Goal: Transaction & Acquisition: Purchase product/service

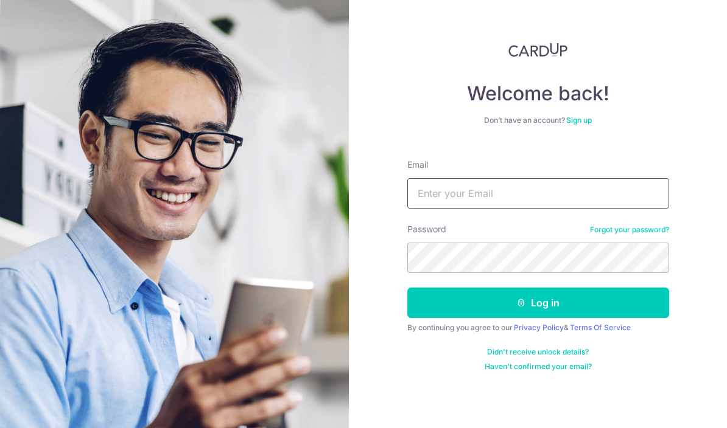
type input "[EMAIL_ADDRESS][DOMAIN_NAME]"
click at [537, 288] on button "Log in" at bounding box center [538, 303] width 262 height 30
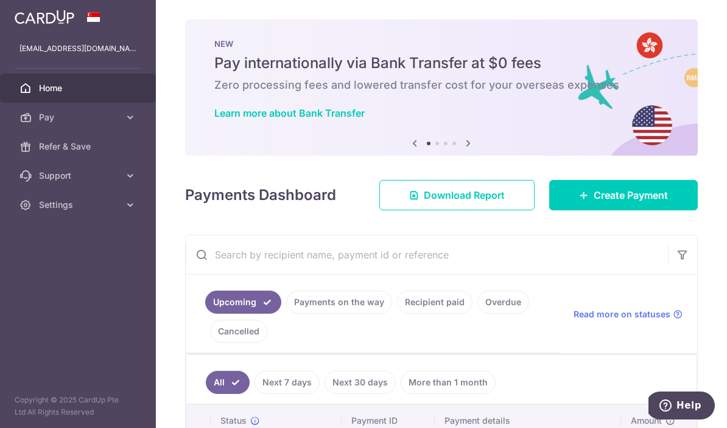
click at [634, 203] on span "Create Payment" at bounding box center [630, 195] width 74 height 15
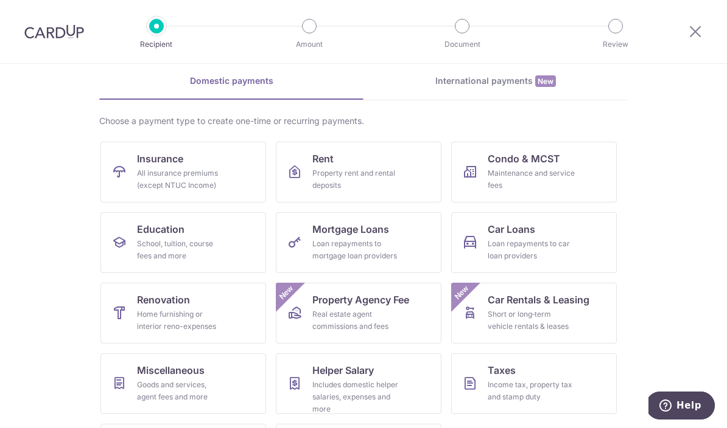
scroll to position [52, 0]
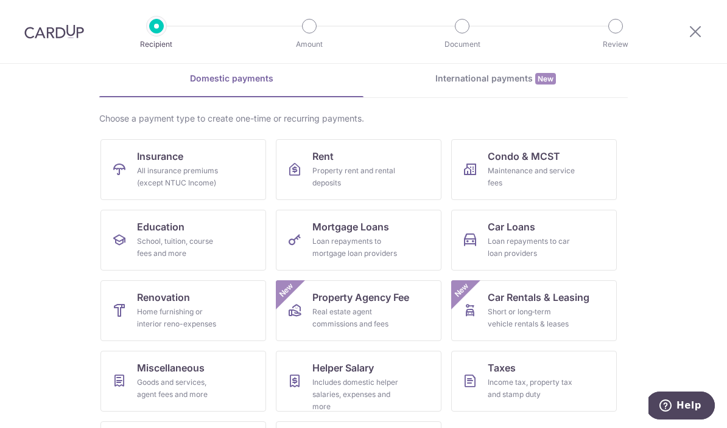
click at [207, 189] on div "All insurance premiums (except NTUC Income)" at bounding box center [181, 177] width 88 height 24
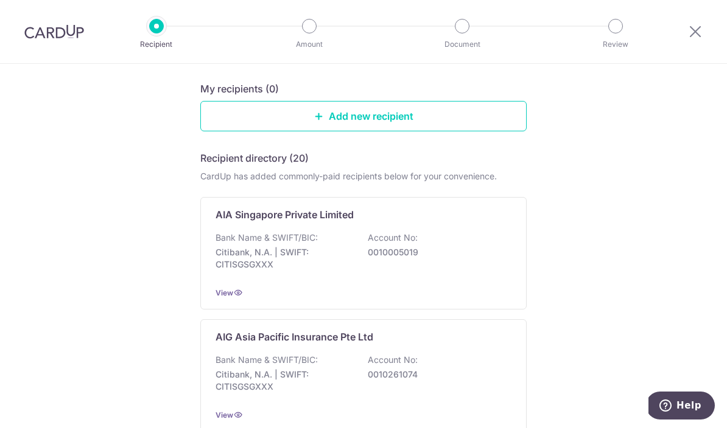
scroll to position [119, 0]
click at [469, 259] on p "0010005019" at bounding box center [436, 253] width 136 height 12
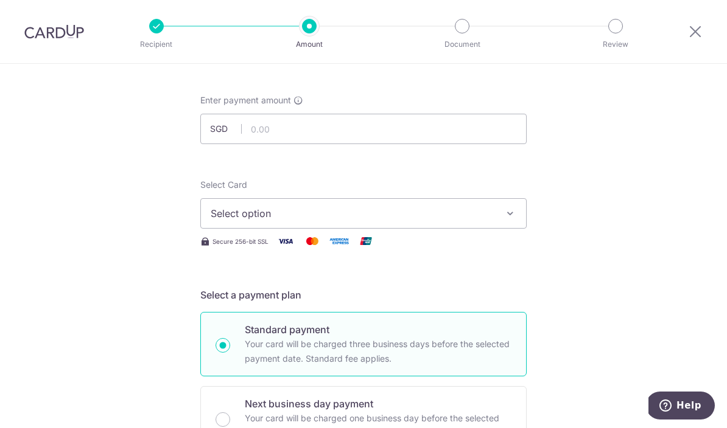
scroll to position [9, 0]
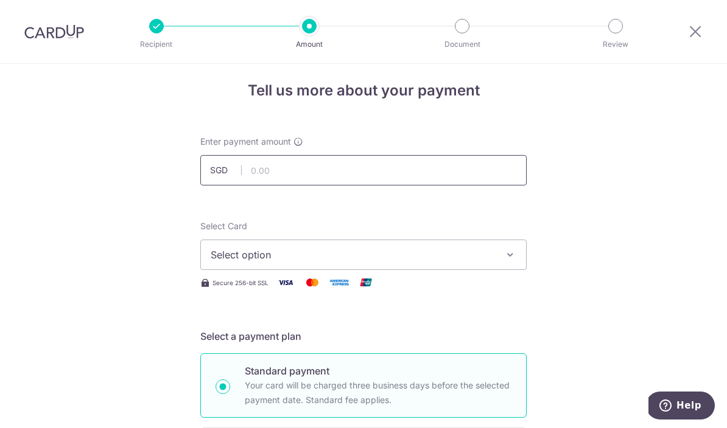
click at [406, 178] on input "text" at bounding box center [363, 170] width 326 height 30
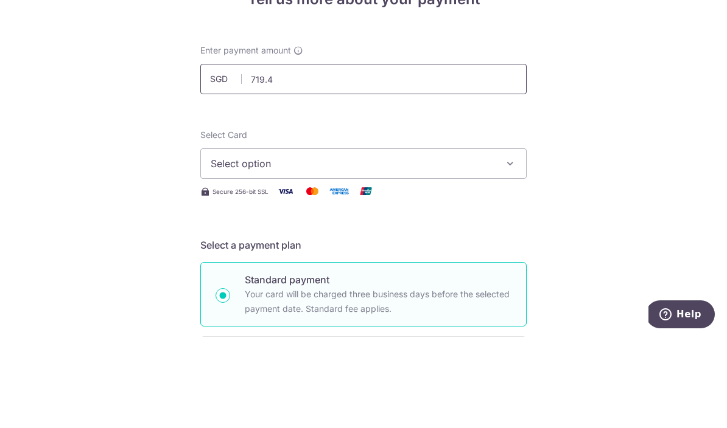
type input "719.40"
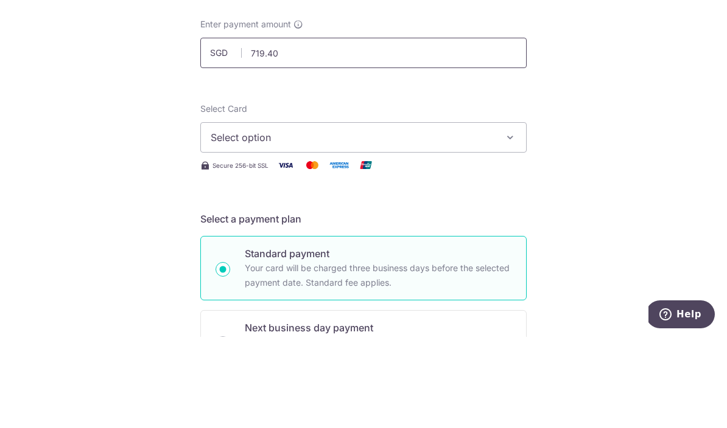
scroll to position [82, 0]
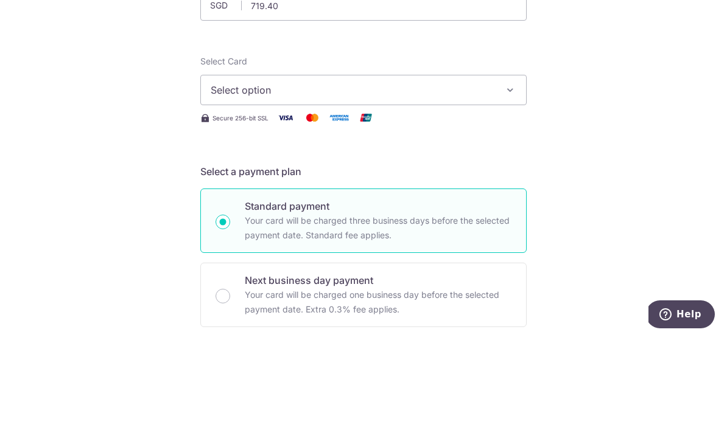
click at [514, 175] on icon "button" at bounding box center [510, 181] width 12 height 12
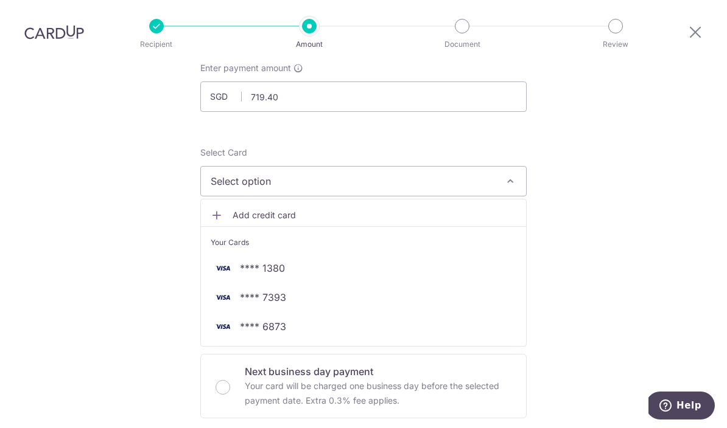
click at [331, 283] on link "**** 7393" at bounding box center [363, 297] width 325 height 29
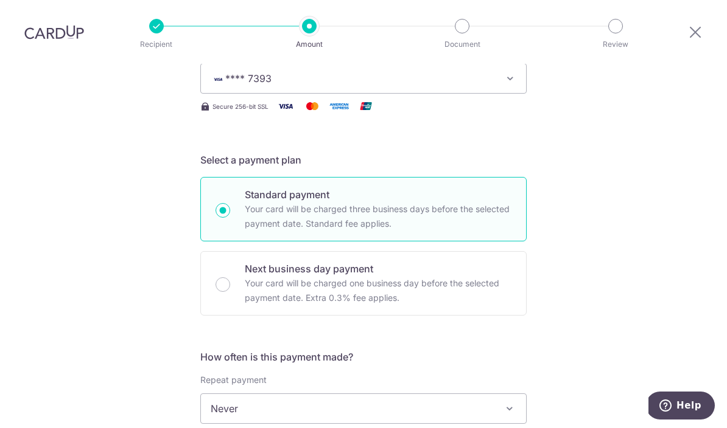
scroll to position [304, 0]
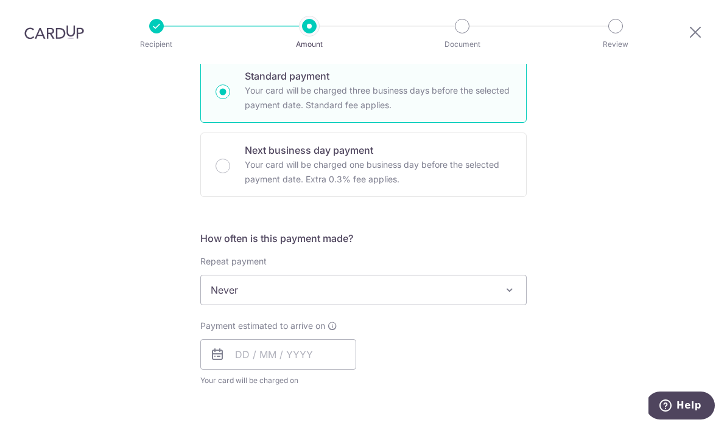
click at [515, 276] on span "Never" at bounding box center [363, 290] width 325 height 29
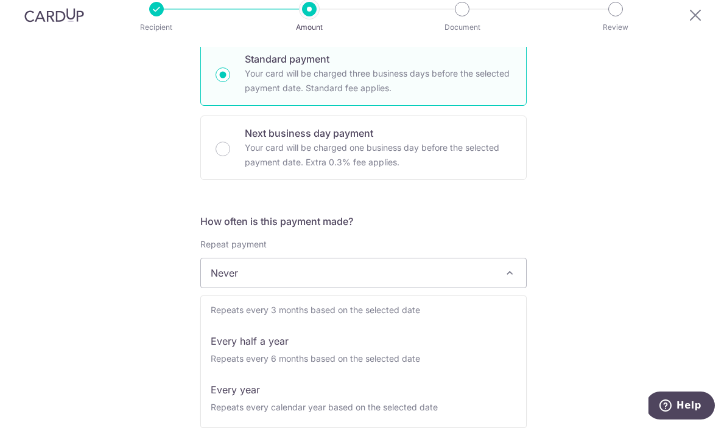
scroll to position [170, 0]
select select "6"
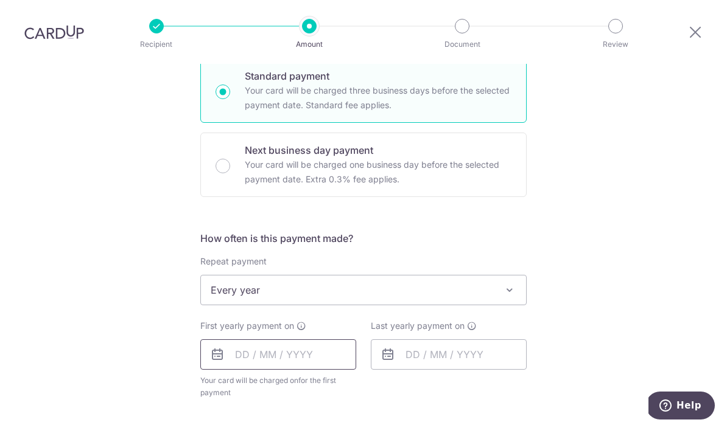
click at [304, 340] on input "text" at bounding box center [278, 355] width 156 height 30
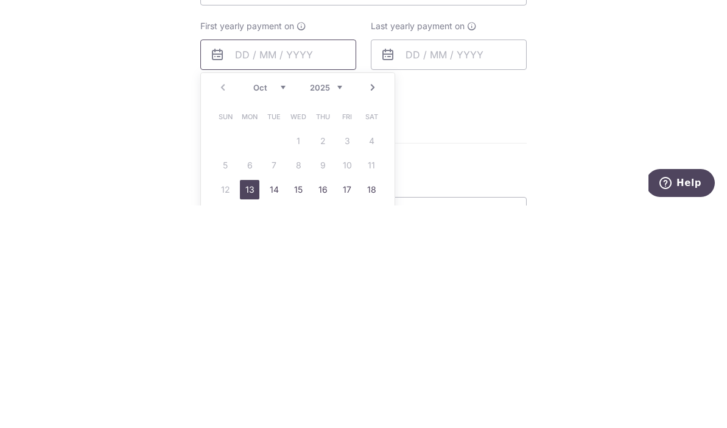
scroll to position [383, 0]
click at [246, 401] on link "13" at bounding box center [249, 410] width 19 height 19
type input "[DATE]"
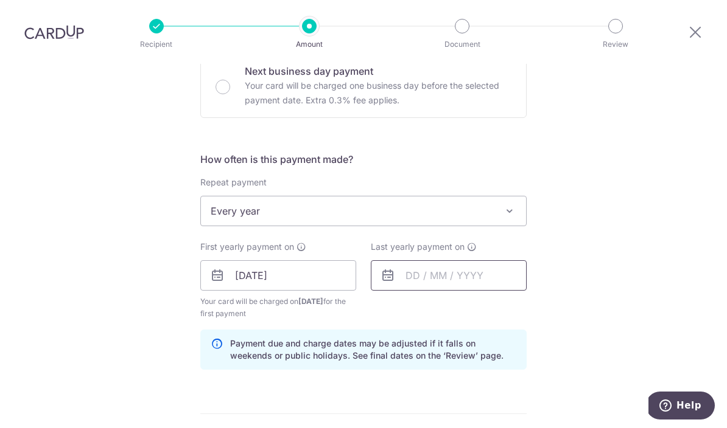
click at [475, 260] on input "text" at bounding box center [449, 275] width 156 height 30
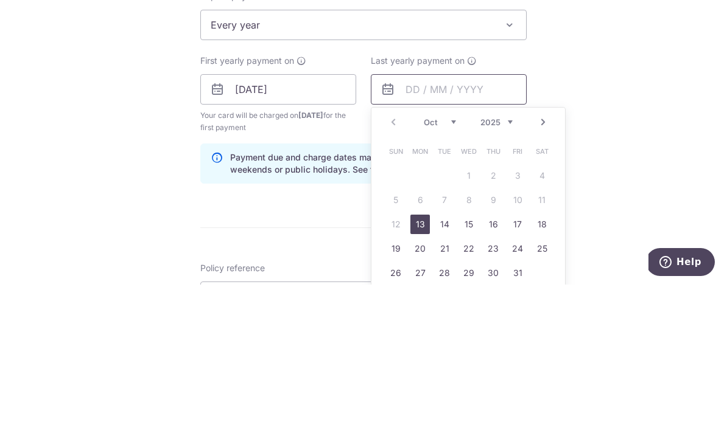
scroll to position [430, 0]
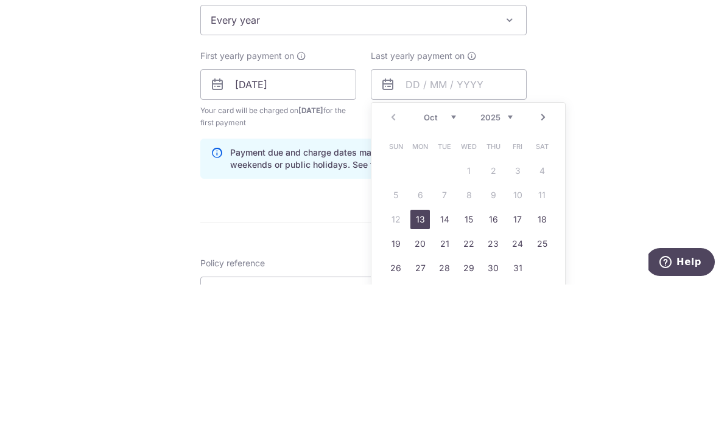
click at [504, 256] on select "2025 2026 2027 2028 2029 2030 2031 2032 2033 2034 2035" at bounding box center [496, 261] width 32 height 10
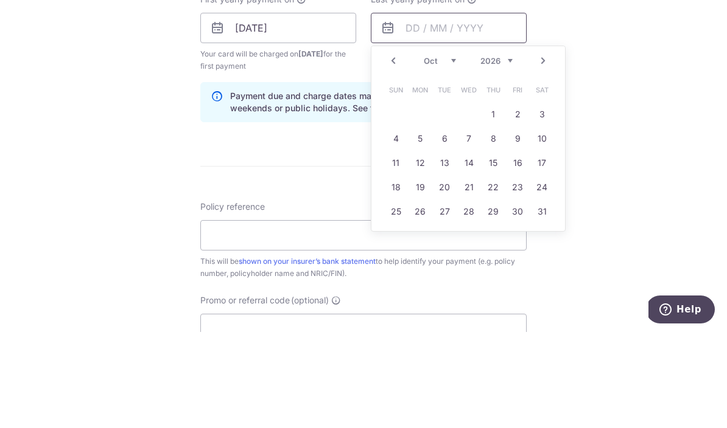
scroll to position [536, 0]
click at [492, 248] on link "15" at bounding box center [492, 257] width 19 height 19
type input "15/10/2026"
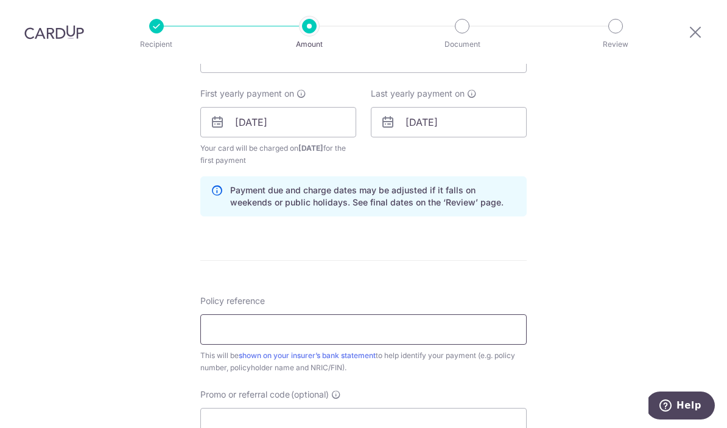
click at [450, 315] on input "Policy reference" at bounding box center [363, 330] width 326 height 30
type input "P517466522"
click at [351, 408] on input "Promo or referral code (optional)" at bounding box center [363, 423] width 326 height 30
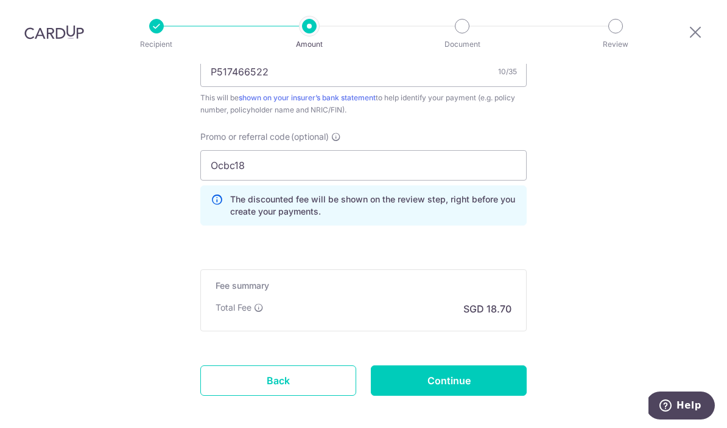
scroll to position [798, 0]
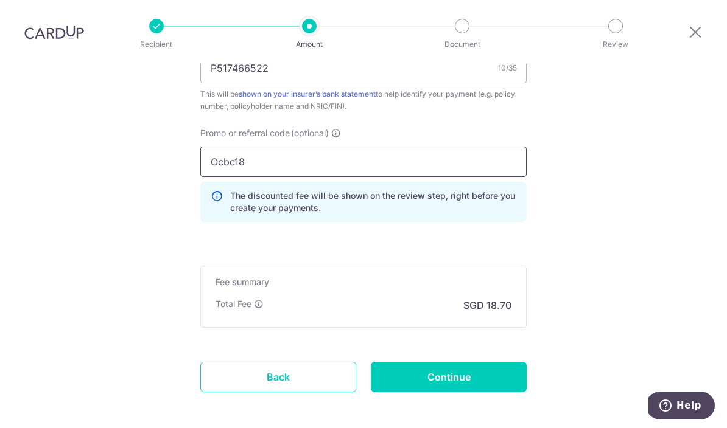
type input "Ocbc18"
click at [481, 362] on input "Continue" at bounding box center [449, 377] width 156 height 30
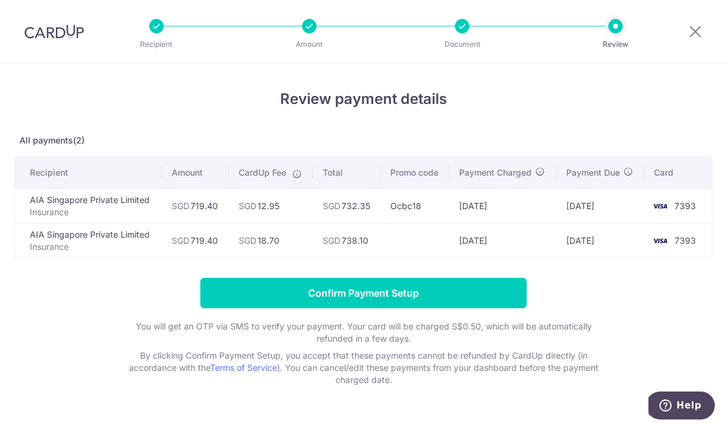
click at [364, 305] on input "Confirm Payment Setup" at bounding box center [363, 293] width 326 height 30
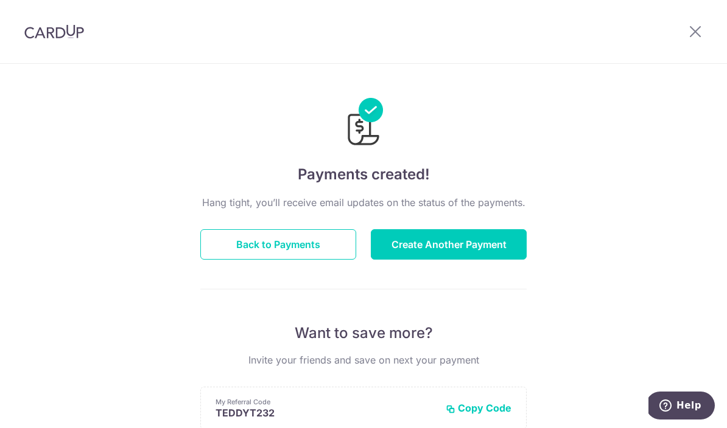
click at [695, 30] on icon at bounding box center [695, 31] width 15 height 15
